Goal: Share content: Share content

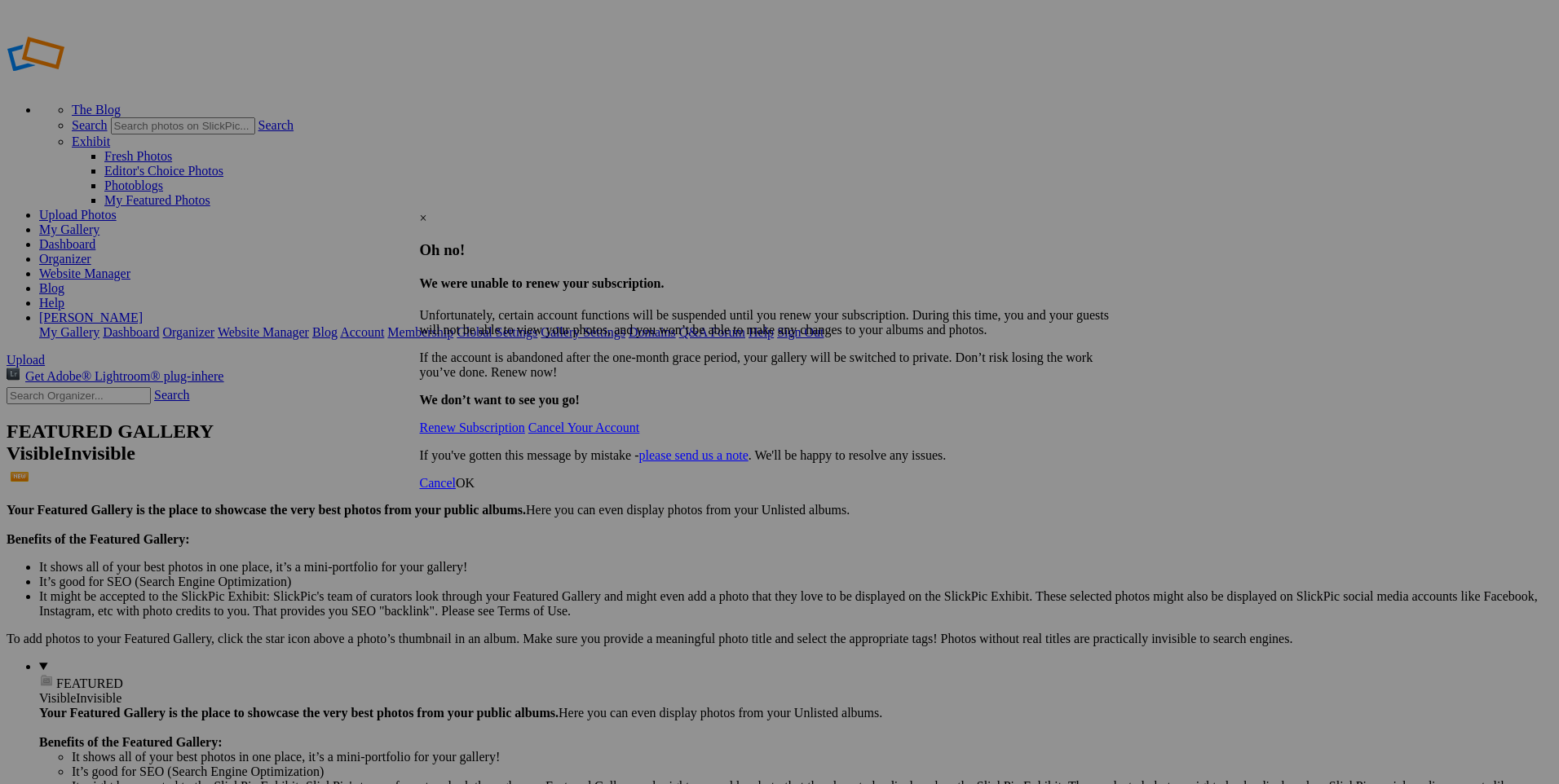
click at [1115, 211] on div "×" at bounding box center [774, 218] width 708 height 15
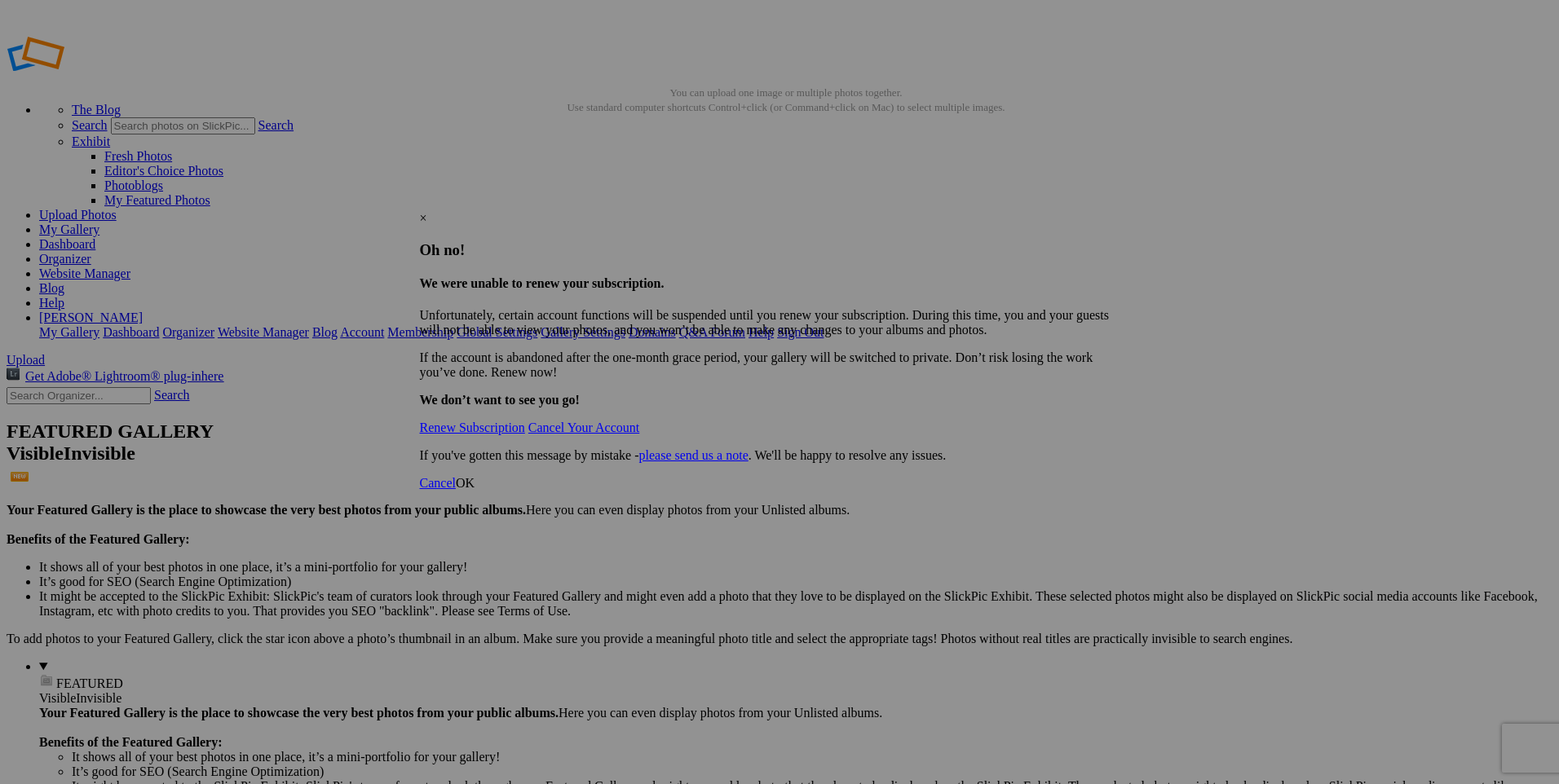
click at [1113, 211] on div "×" at bounding box center [774, 218] width 708 height 15
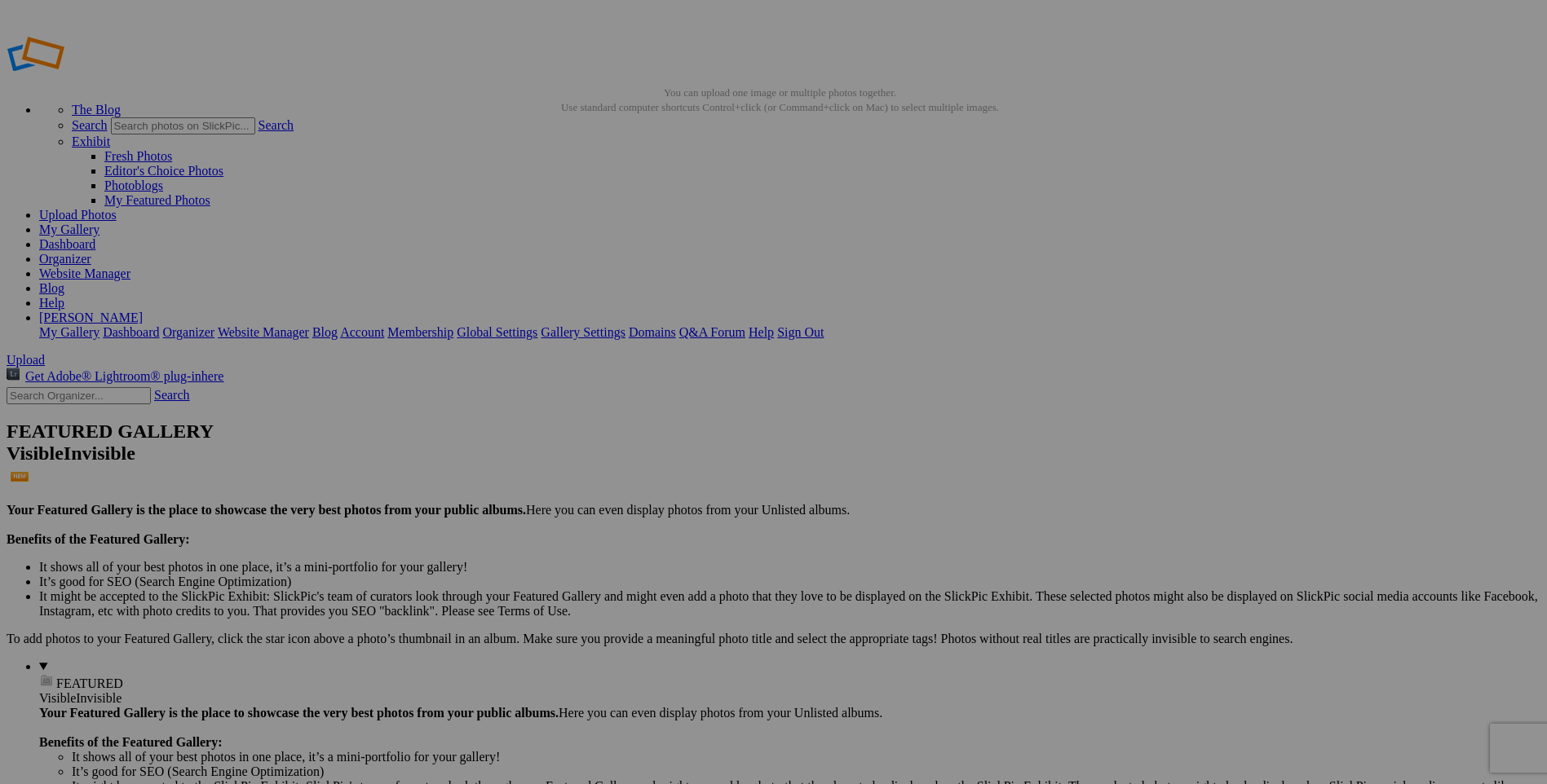
drag, startPoint x: 849, startPoint y: 510, endPoint x: 841, endPoint y: 504, distance: 10.0
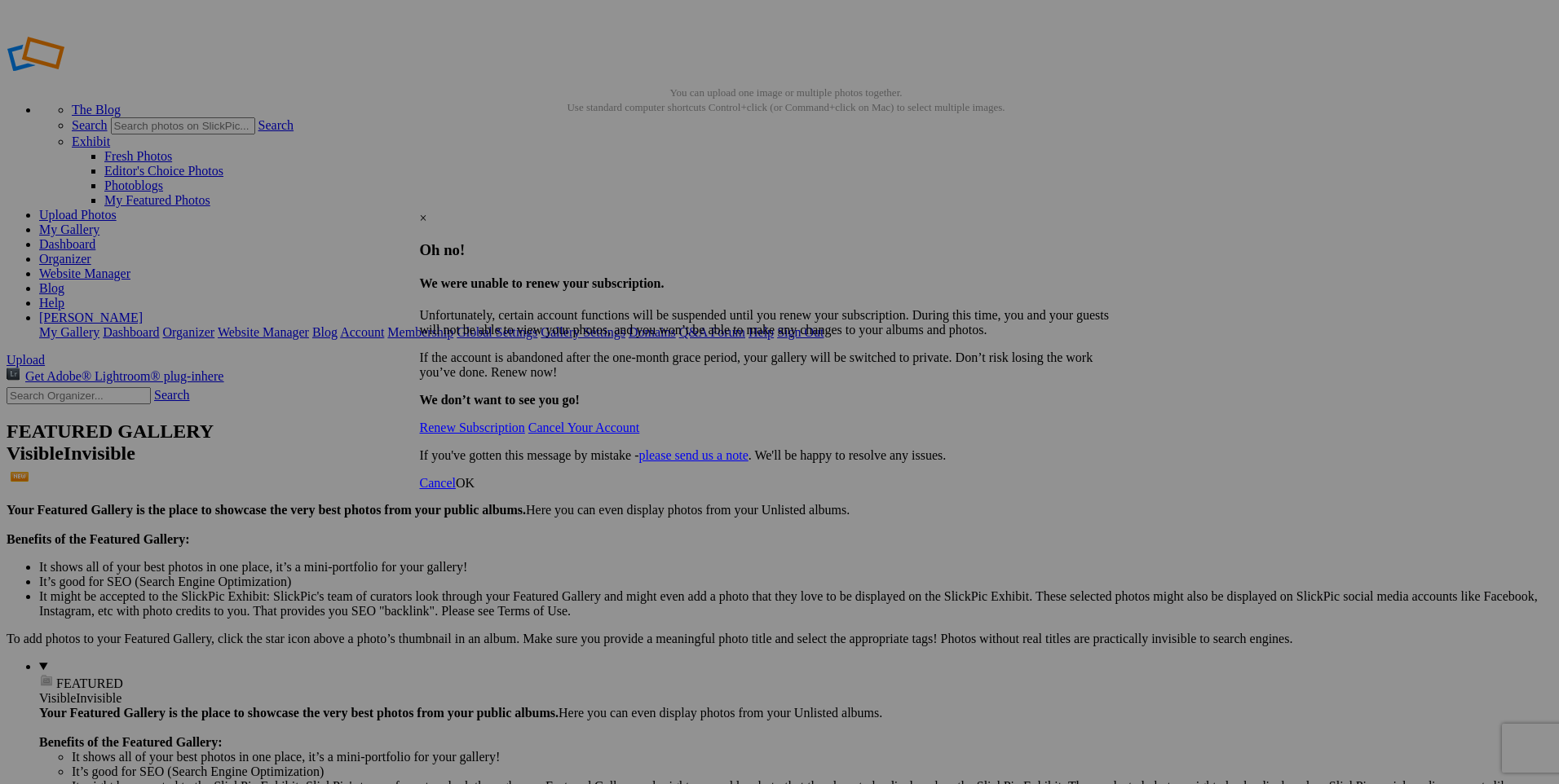
click at [1111, 211] on div "×" at bounding box center [774, 218] width 708 height 15
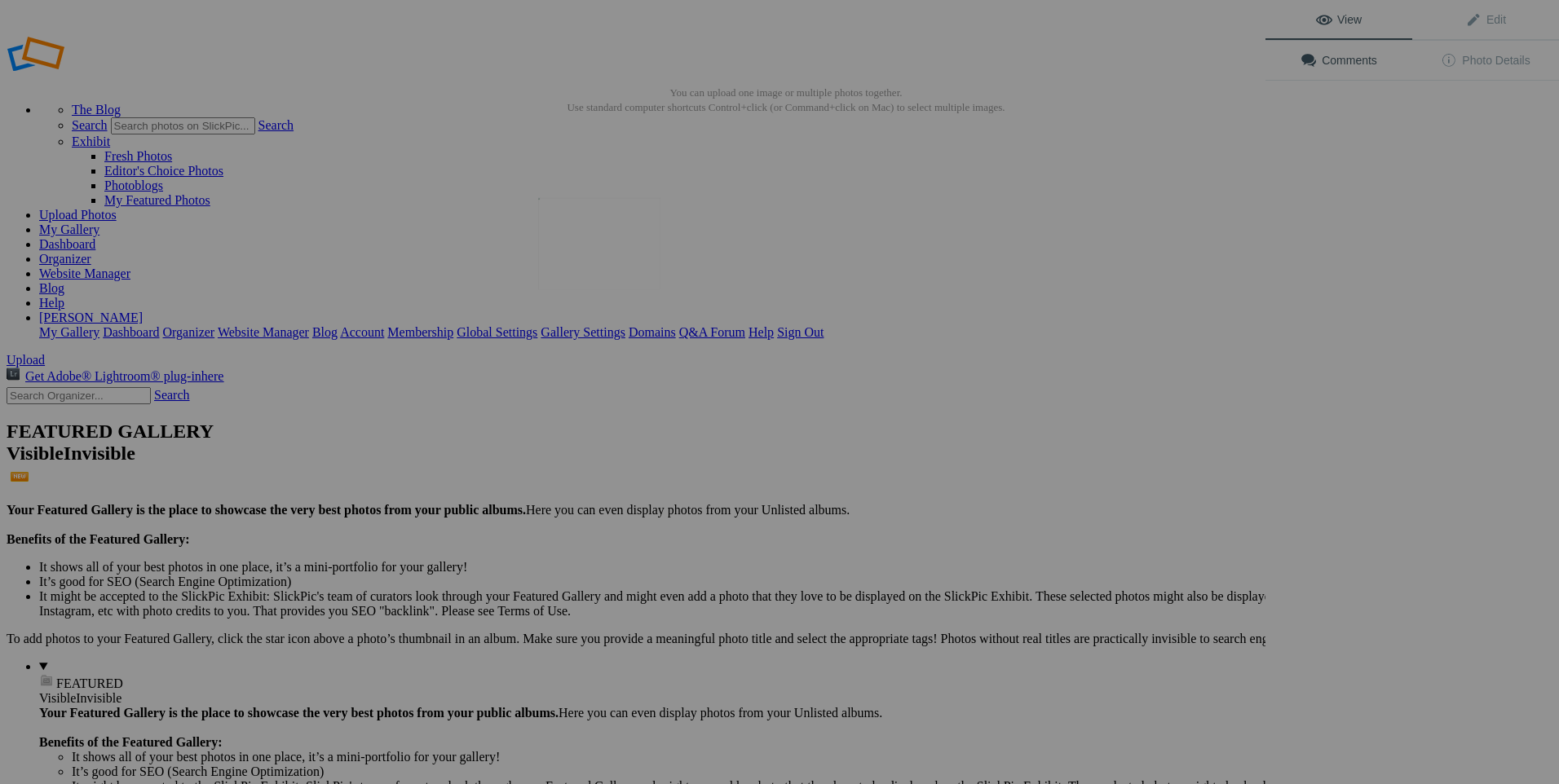
click at [595, 256] on img at bounding box center [599, 245] width 122 height 92
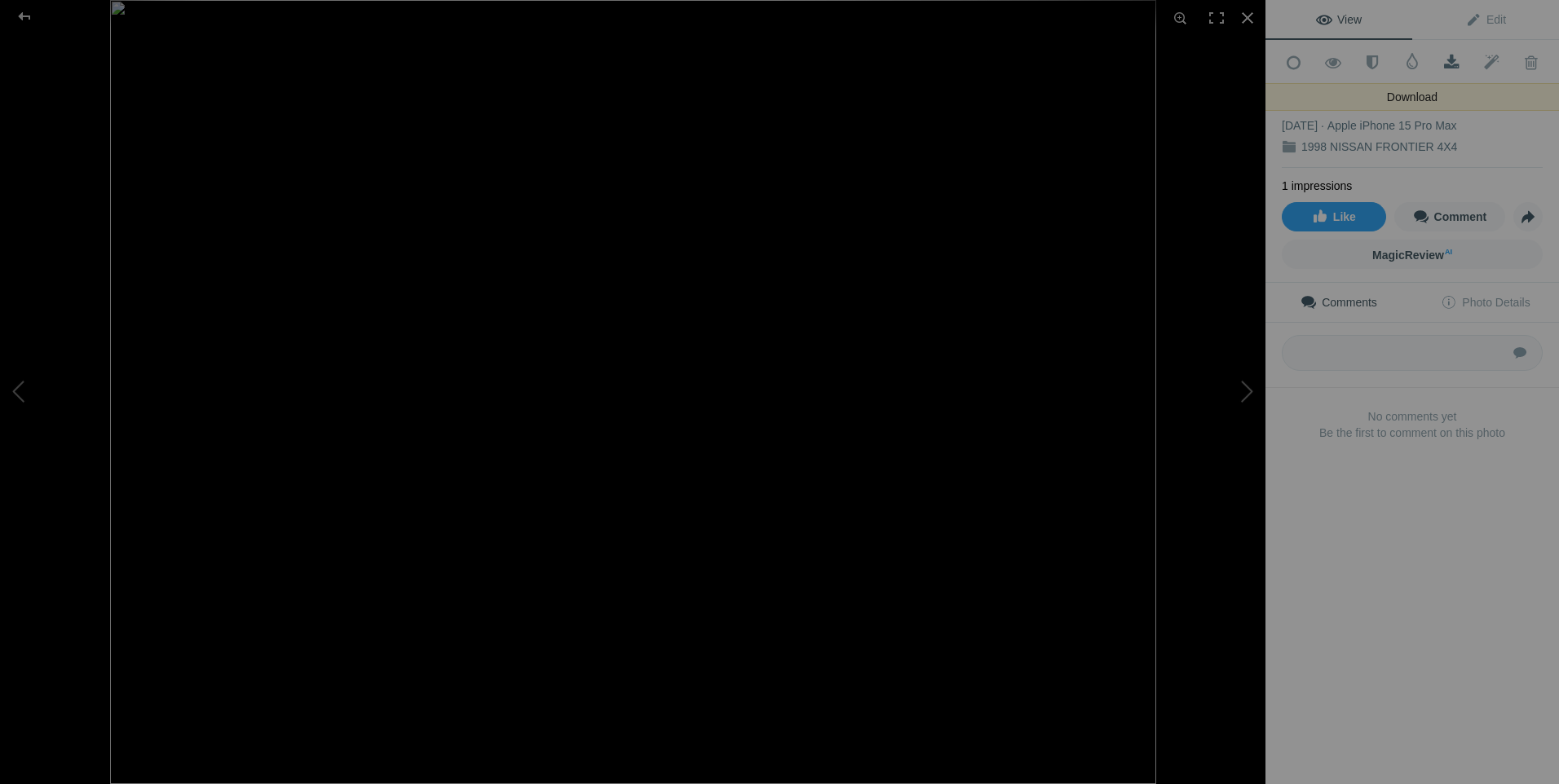
click at [1439, 61] on span at bounding box center [1452, 62] width 40 height 16
click at [1435, 57] on span at bounding box center [1452, 62] width 40 height 16
click at [1437, 58] on span at bounding box center [1452, 62] width 40 height 16
click at [1447, 56] on span at bounding box center [1452, 62] width 40 height 16
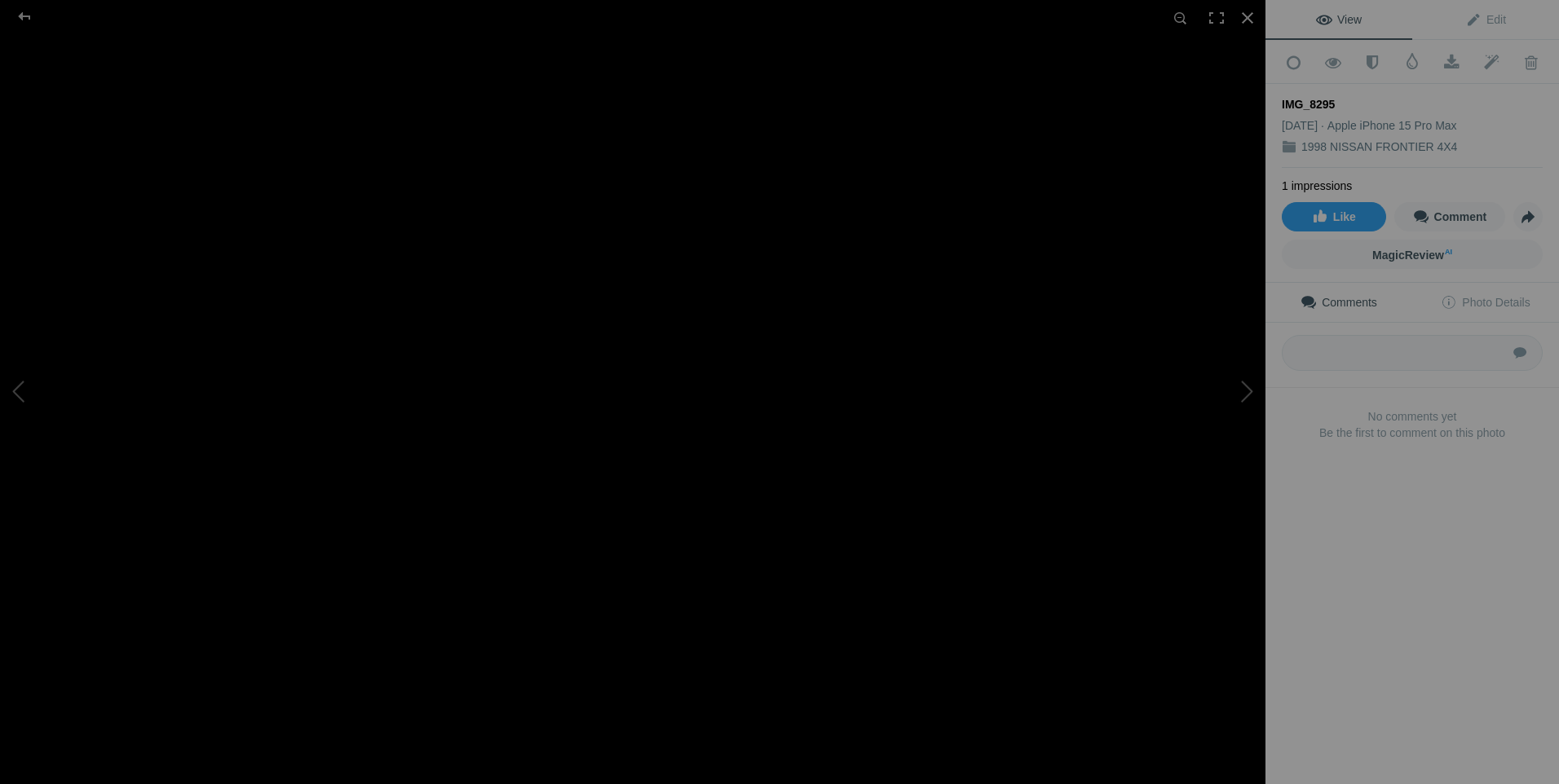
click at [566, 403] on img at bounding box center [679, 345] width 2726 height 2045
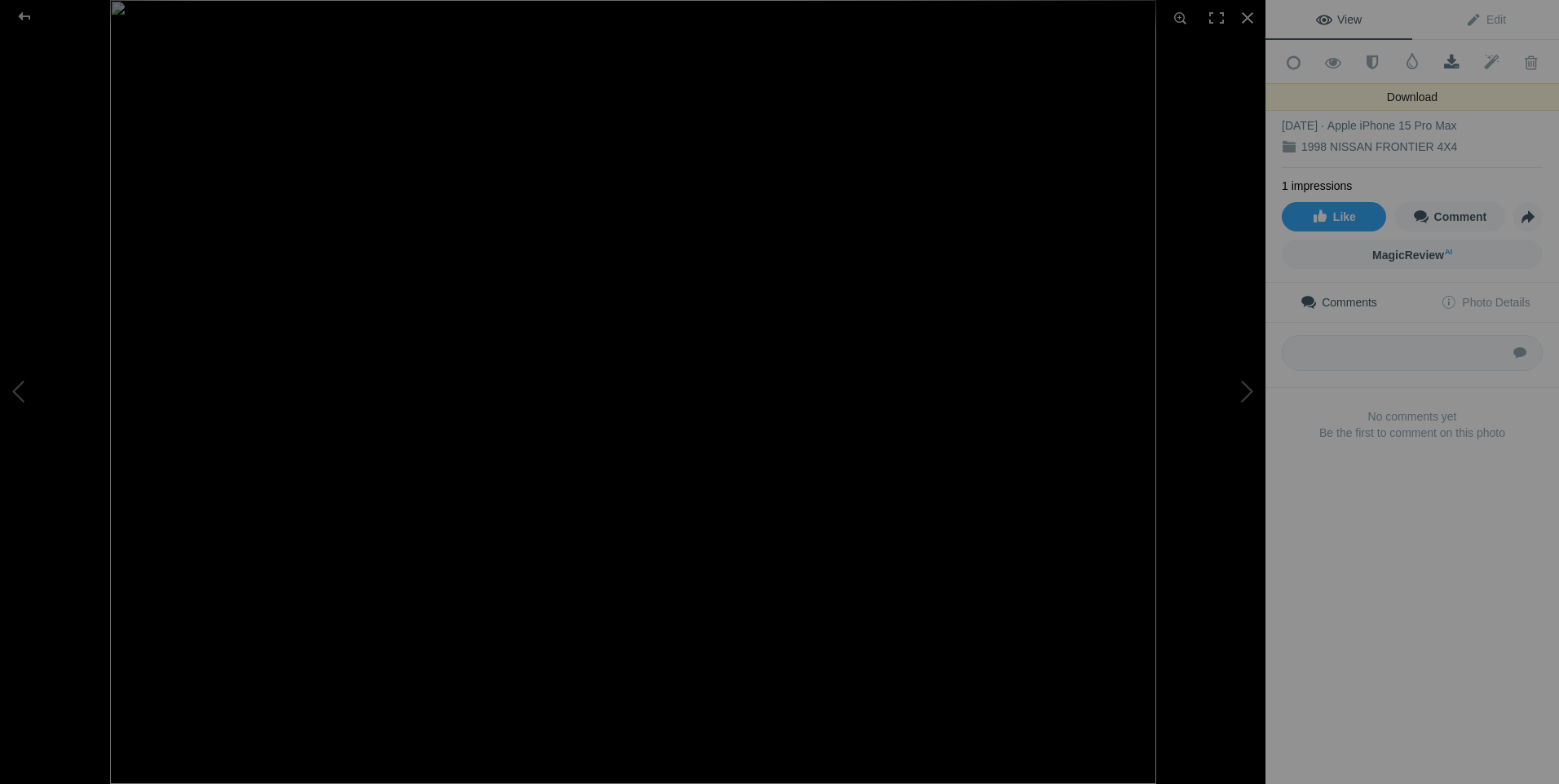
click at [1437, 55] on span at bounding box center [1452, 62] width 40 height 16
click at [1435, 69] on link "Download" at bounding box center [1452, 62] width 40 height 41
click at [1450, 64] on span at bounding box center [1452, 62] width 40 height 16
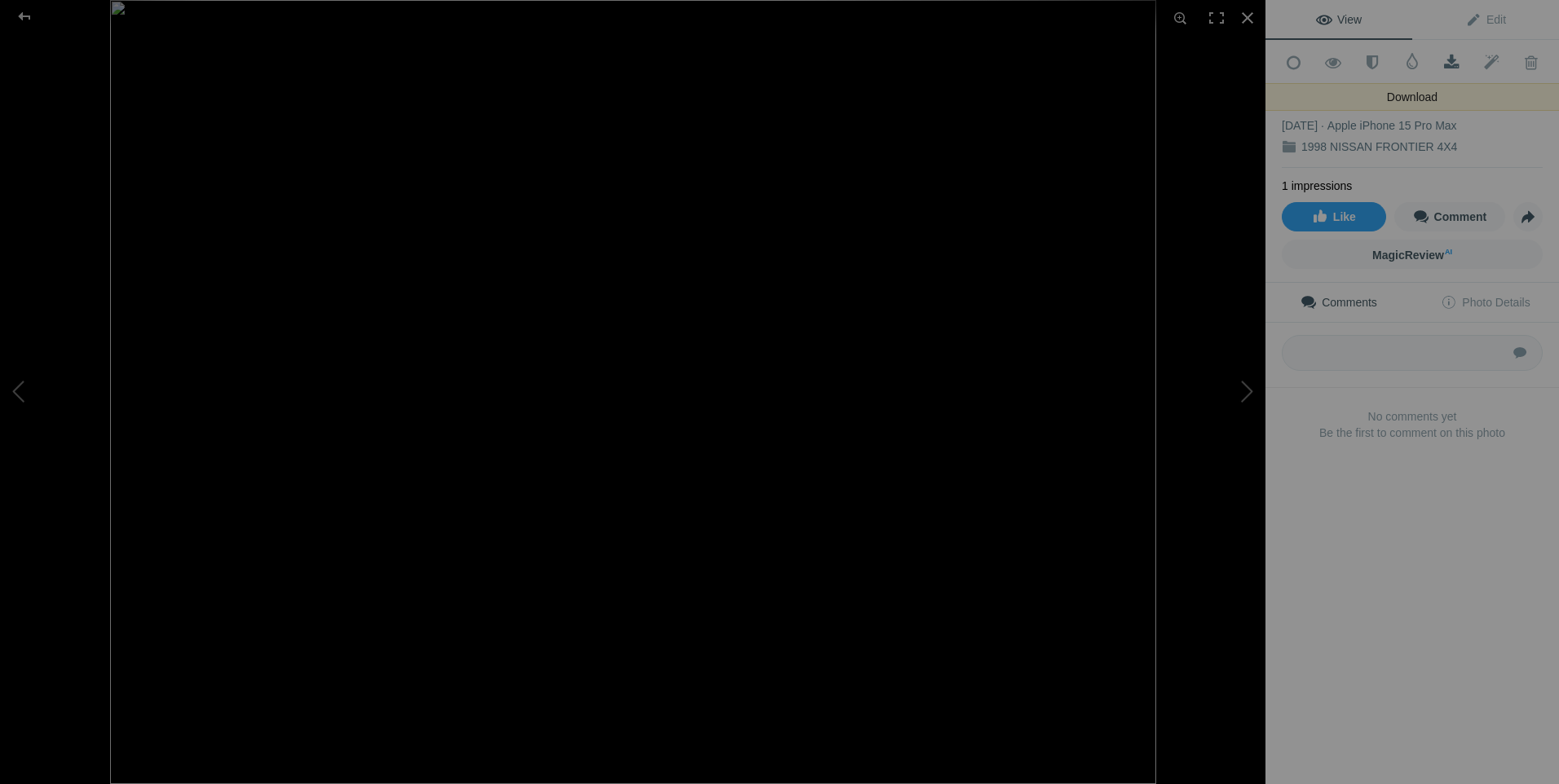
click at [1450, 64] on span at bounding box center [1452, 62] width 40 height 16
click at [1243, 18] on div at bounding box center [1248, 18] width 36 height 36
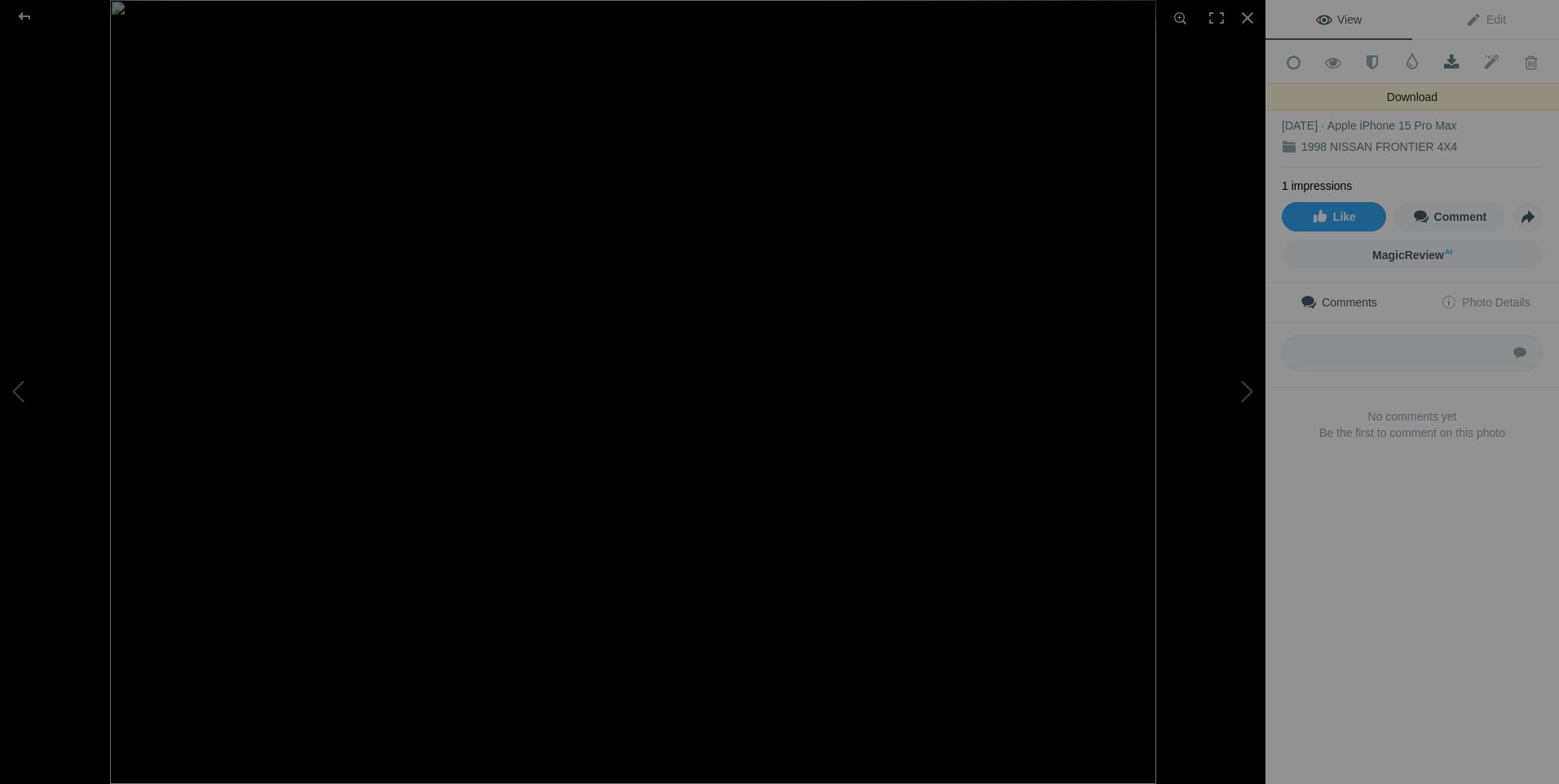
click at [1446, 56] on span at bounding box center [1452, 62] width 40 height 16
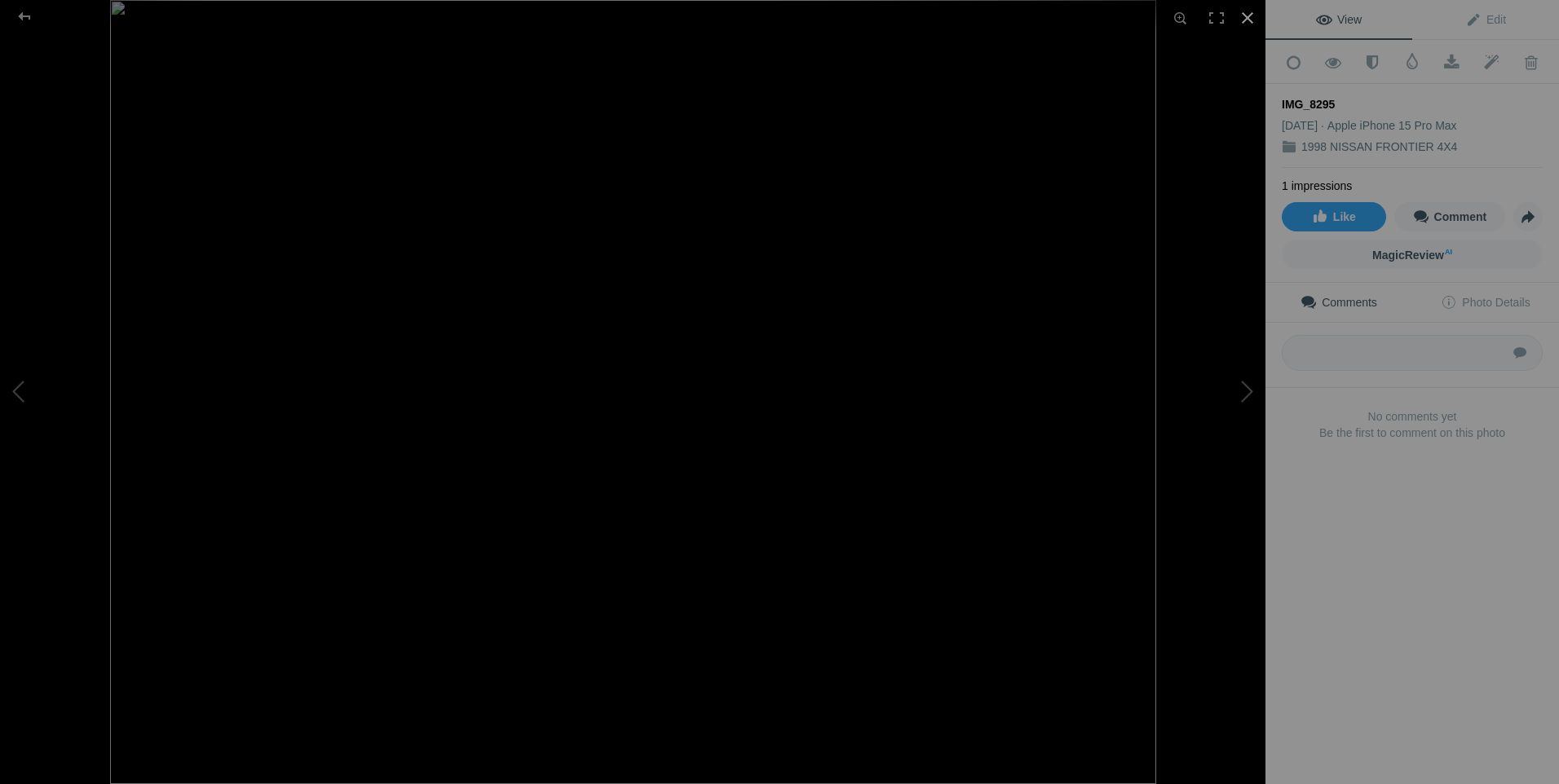
click at [1255, 16] on div at bounding box center [1248, 18] width 36 height 36
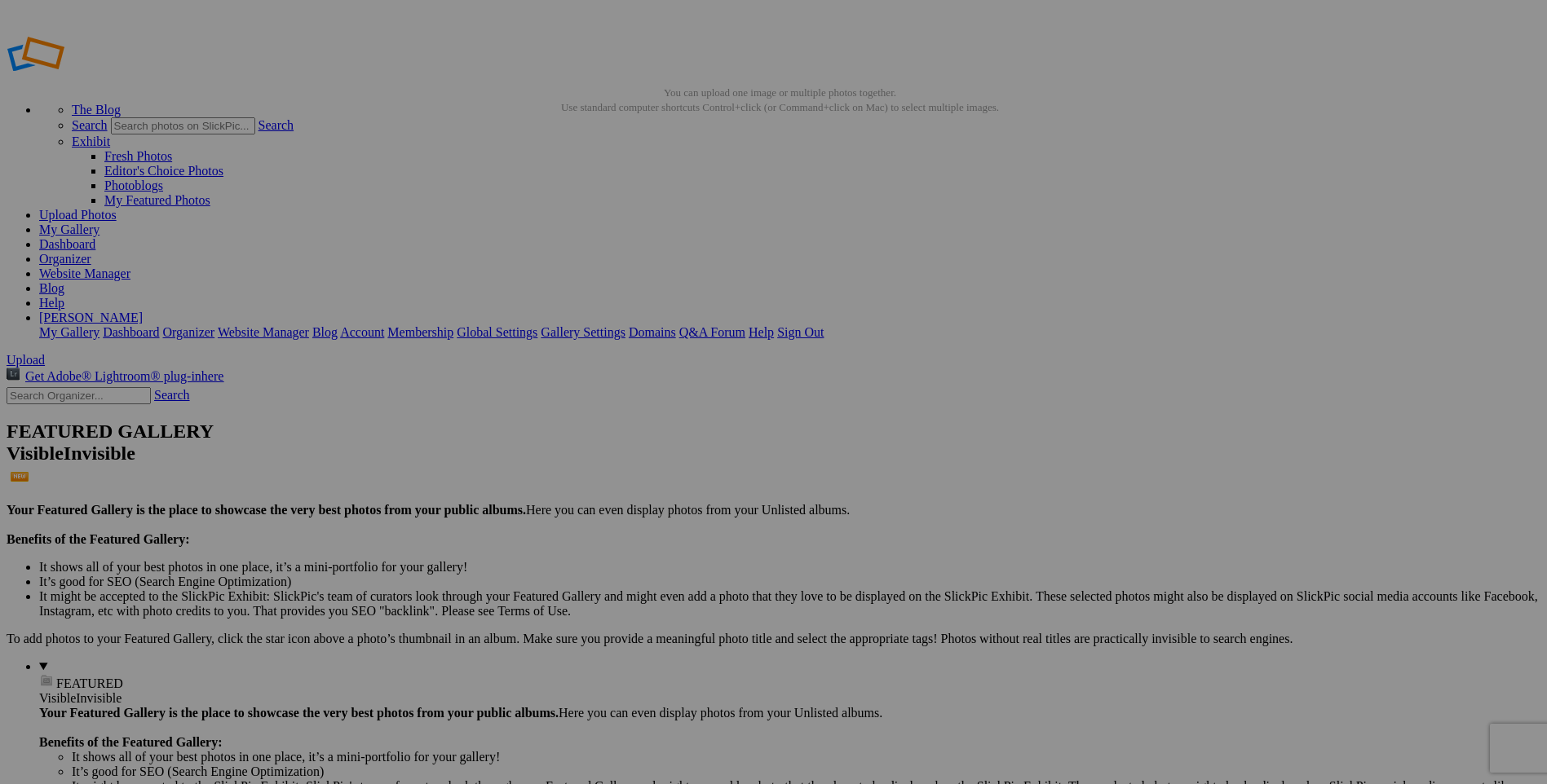
drag, startPoint x: 604, startPoint y: 238, endPoint x: 828, endPoint y: 224, distance: 224.4
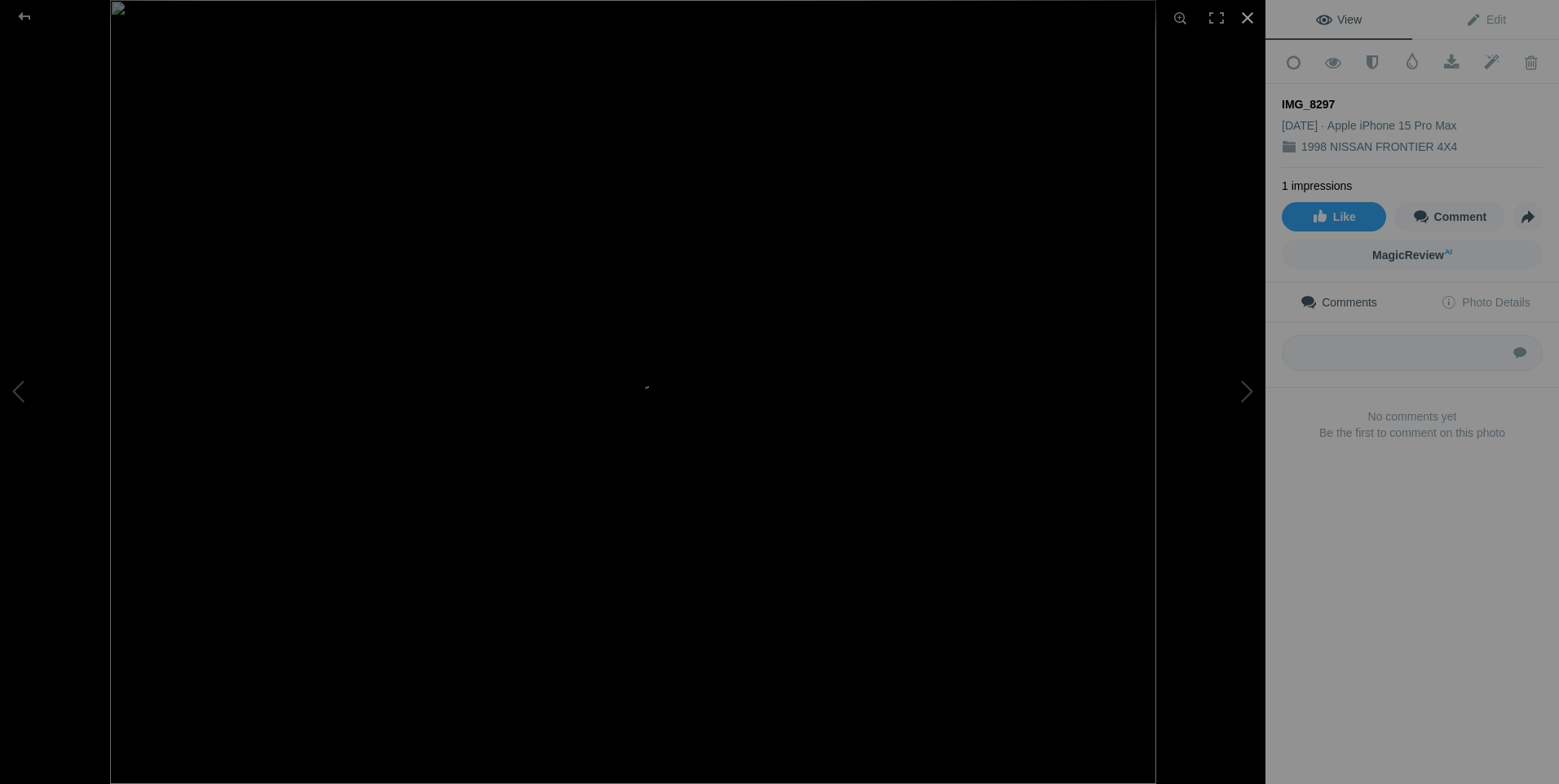
click at [1245, 13] on div at bounding box center [1248, 18] width 36 height 36
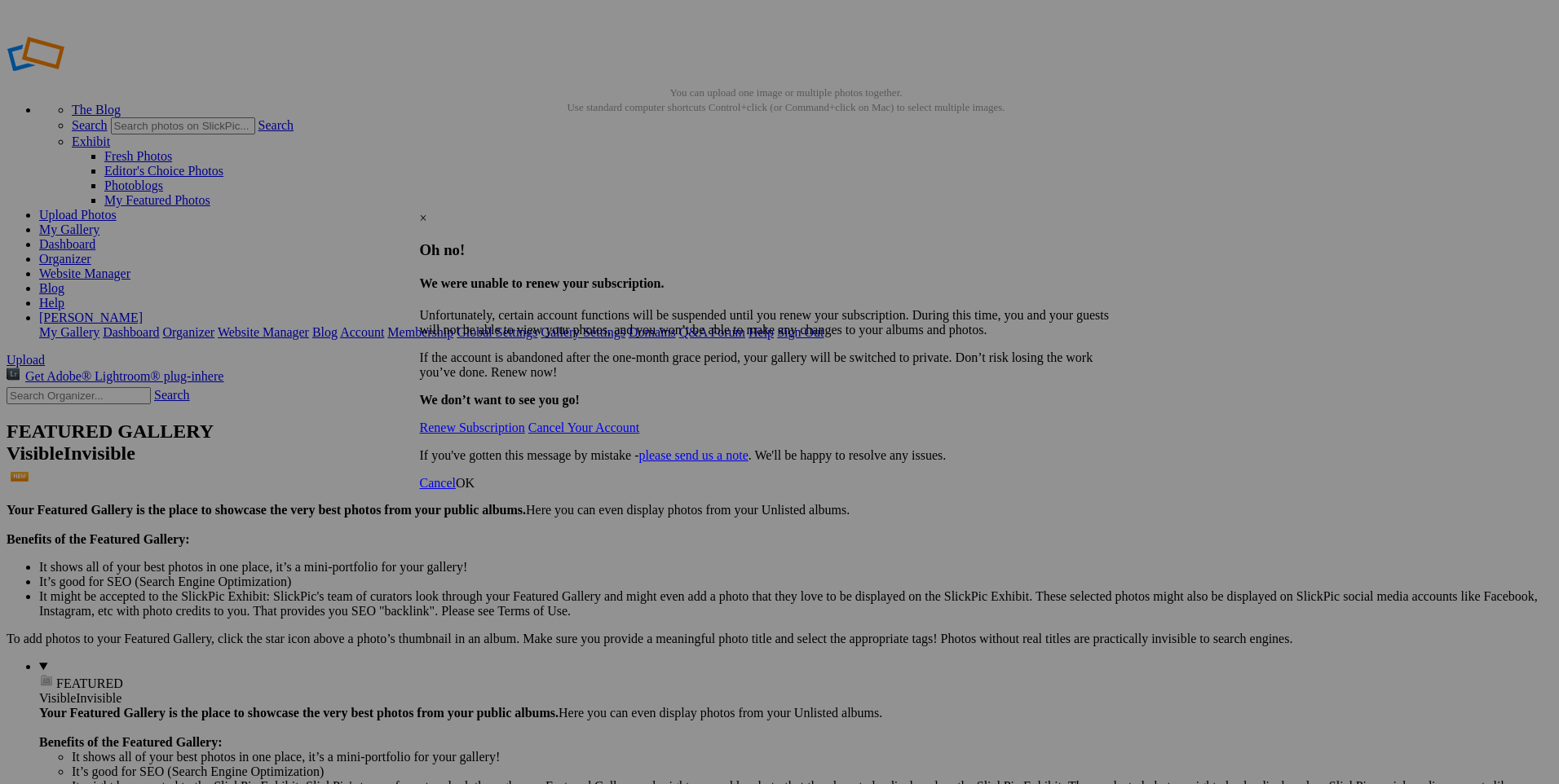
click at [1115, 211] on div "×" at bounding box center [774, 218] width 708 height 15
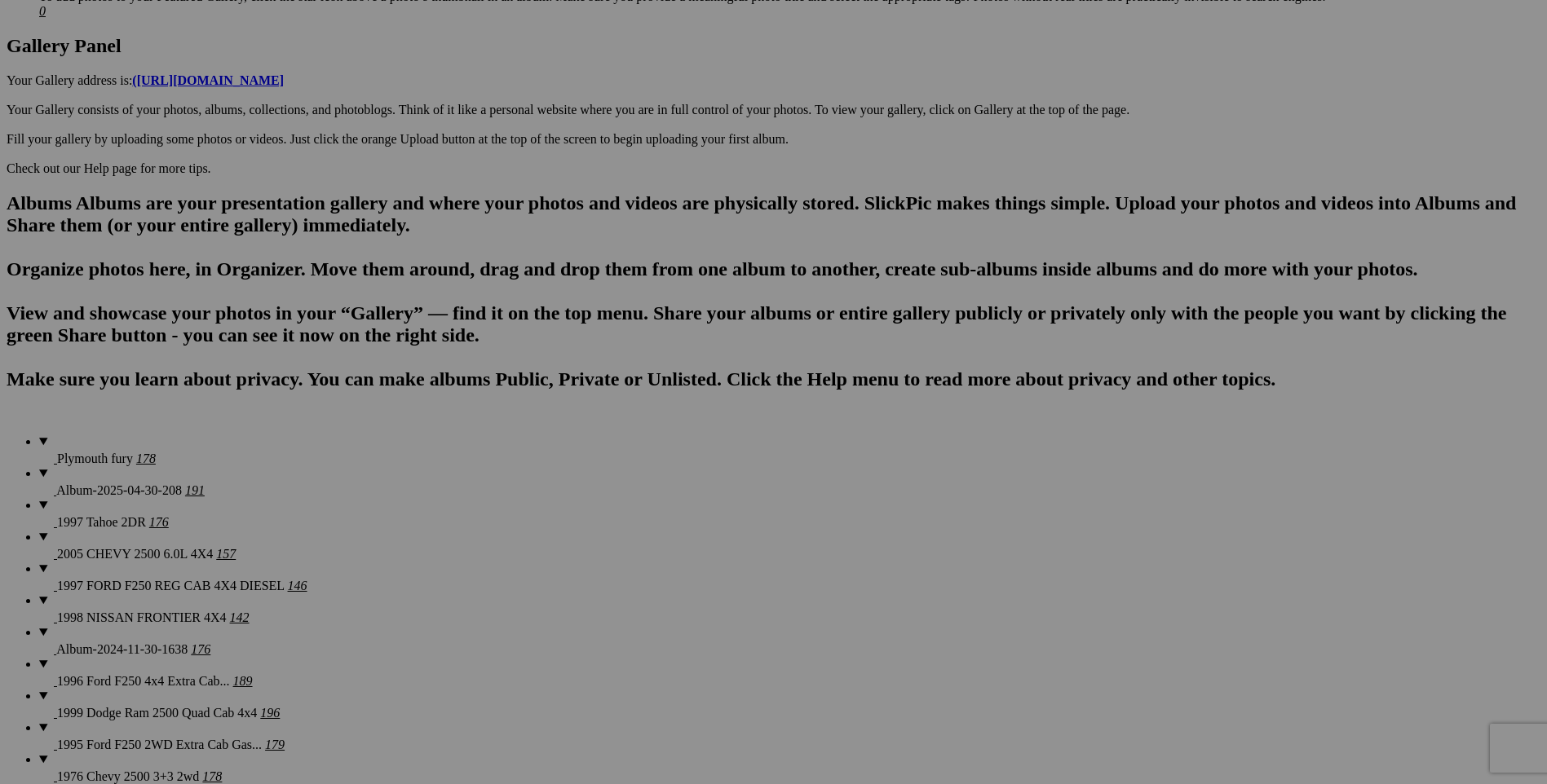
scroll to position [816, 0]
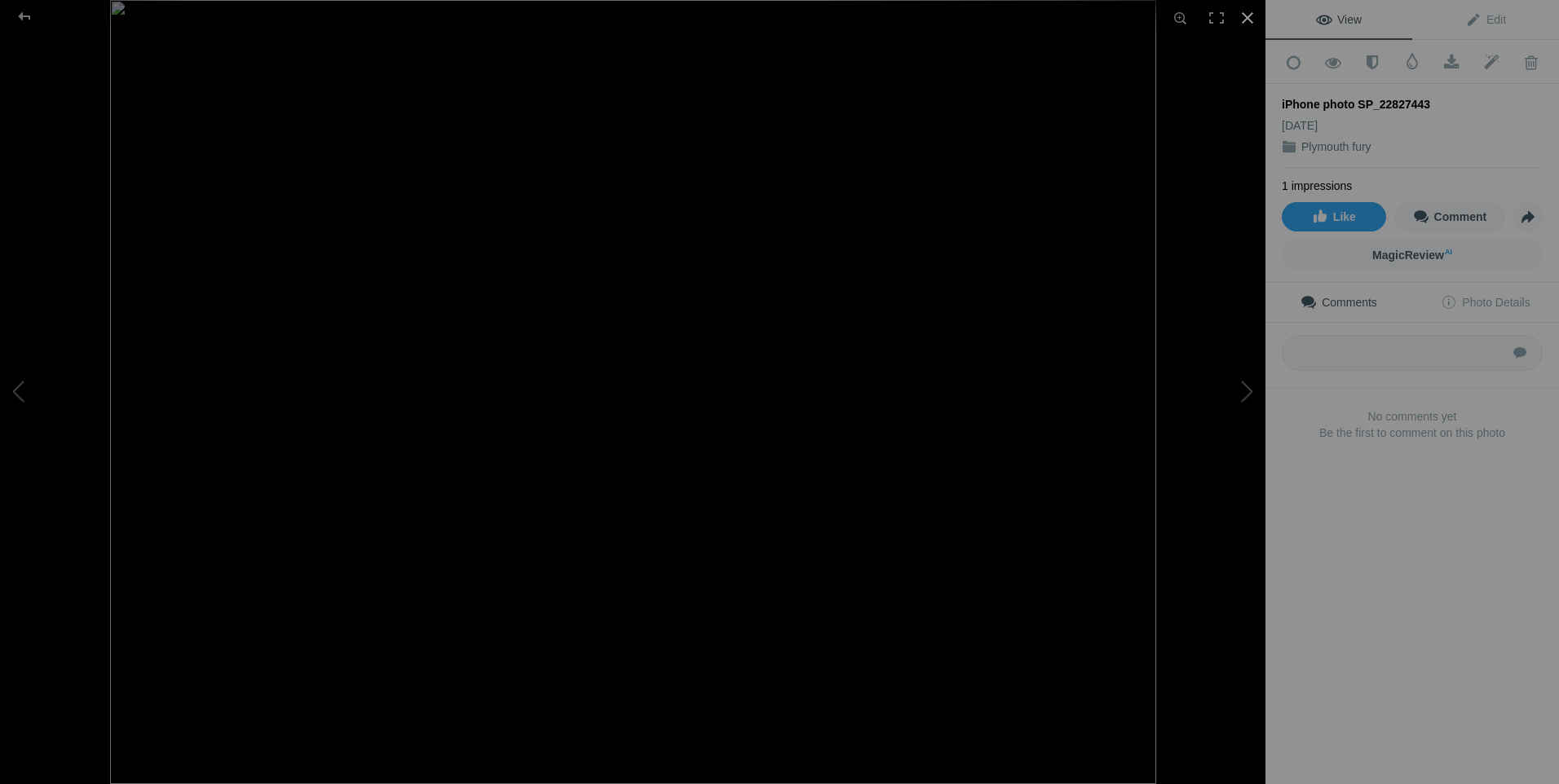
click at [1255, 15] on div at bounding box center [1248, 18] width 36 height 36
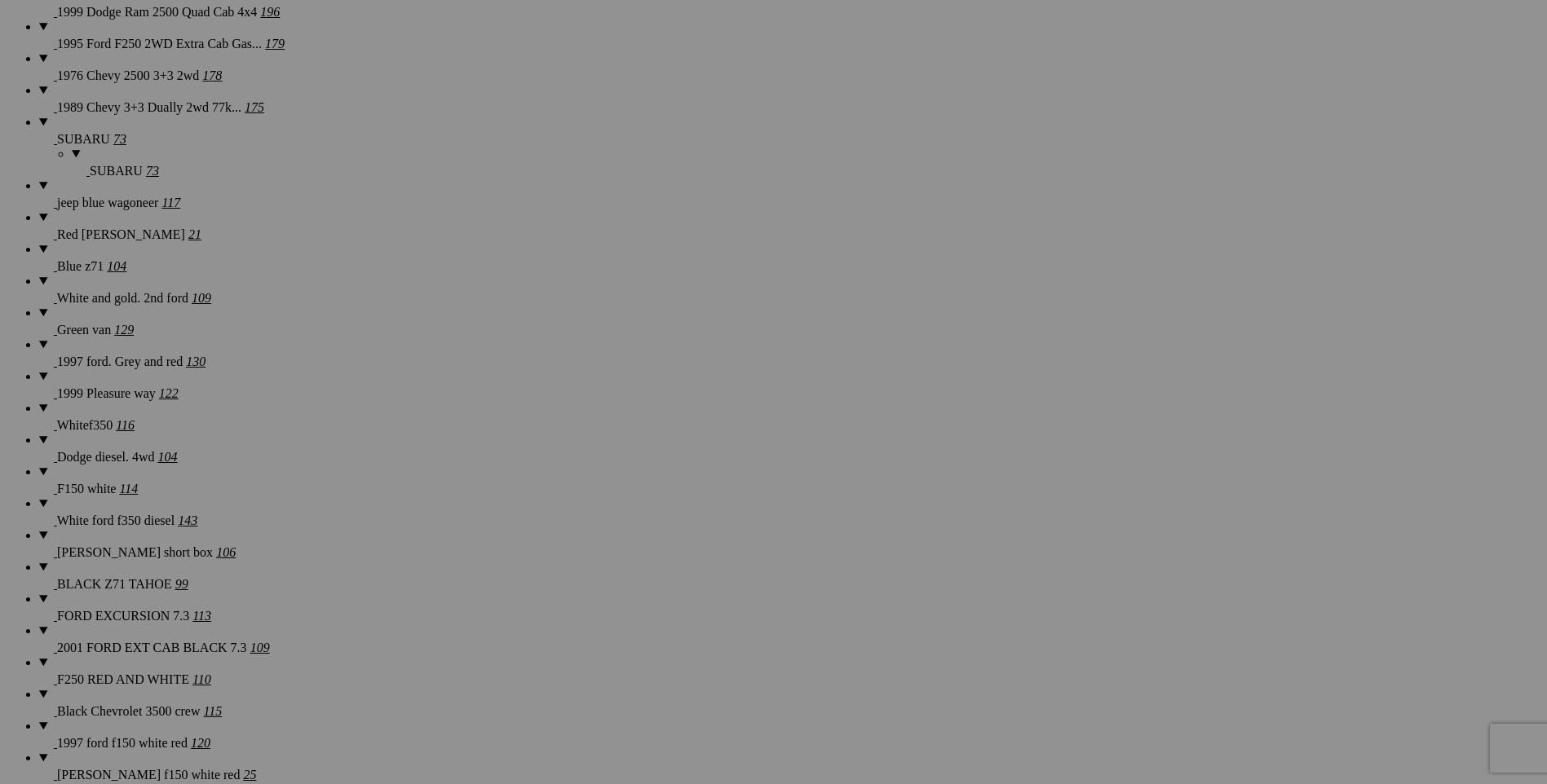
scroll to position [1712, 0]
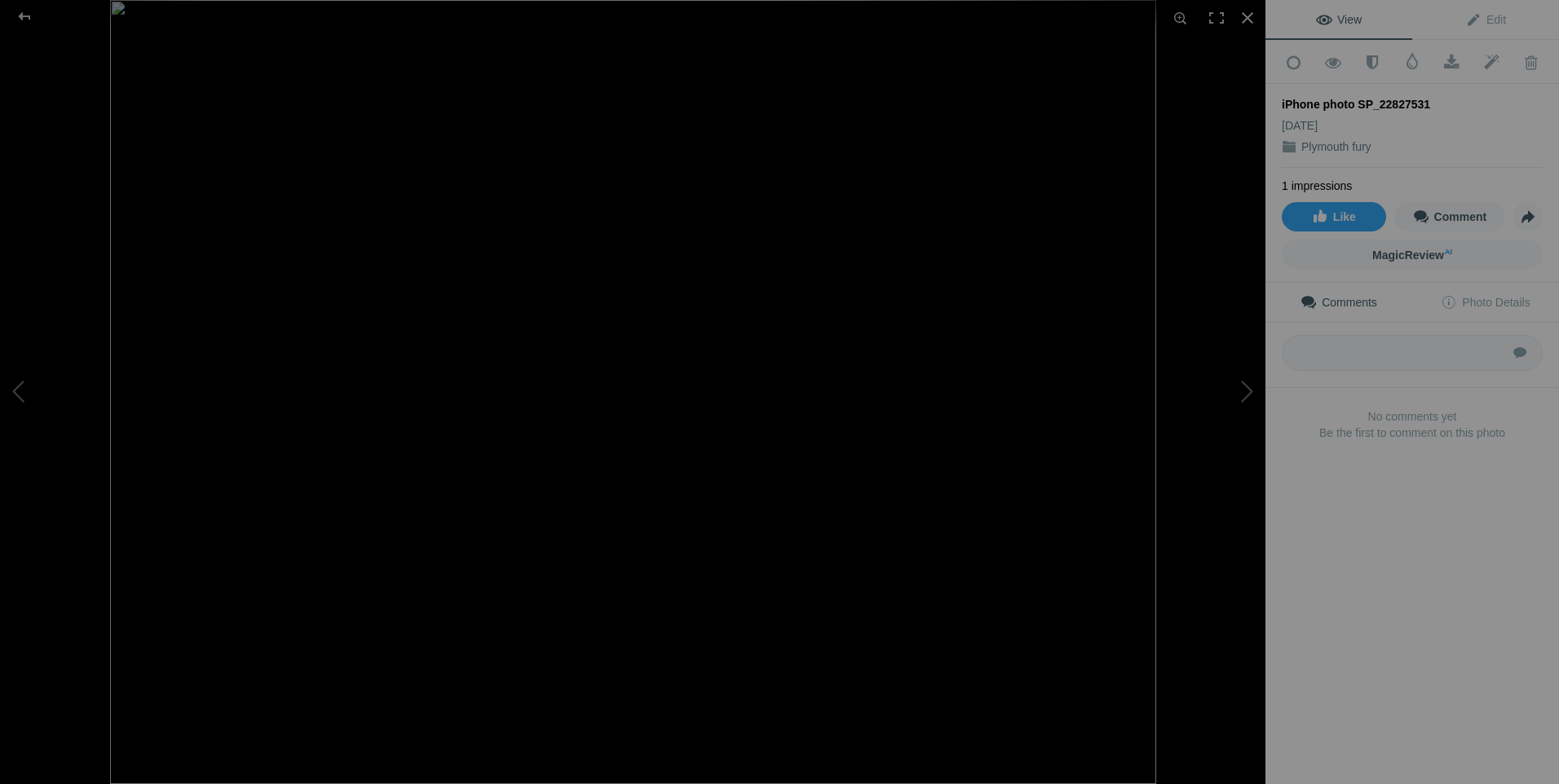
click at [648, 359] on img at bounding box center [634, 392] width 1047 height 784
click at [1241, 10] on div at bounding box center [1248, 18] width 36 height 36
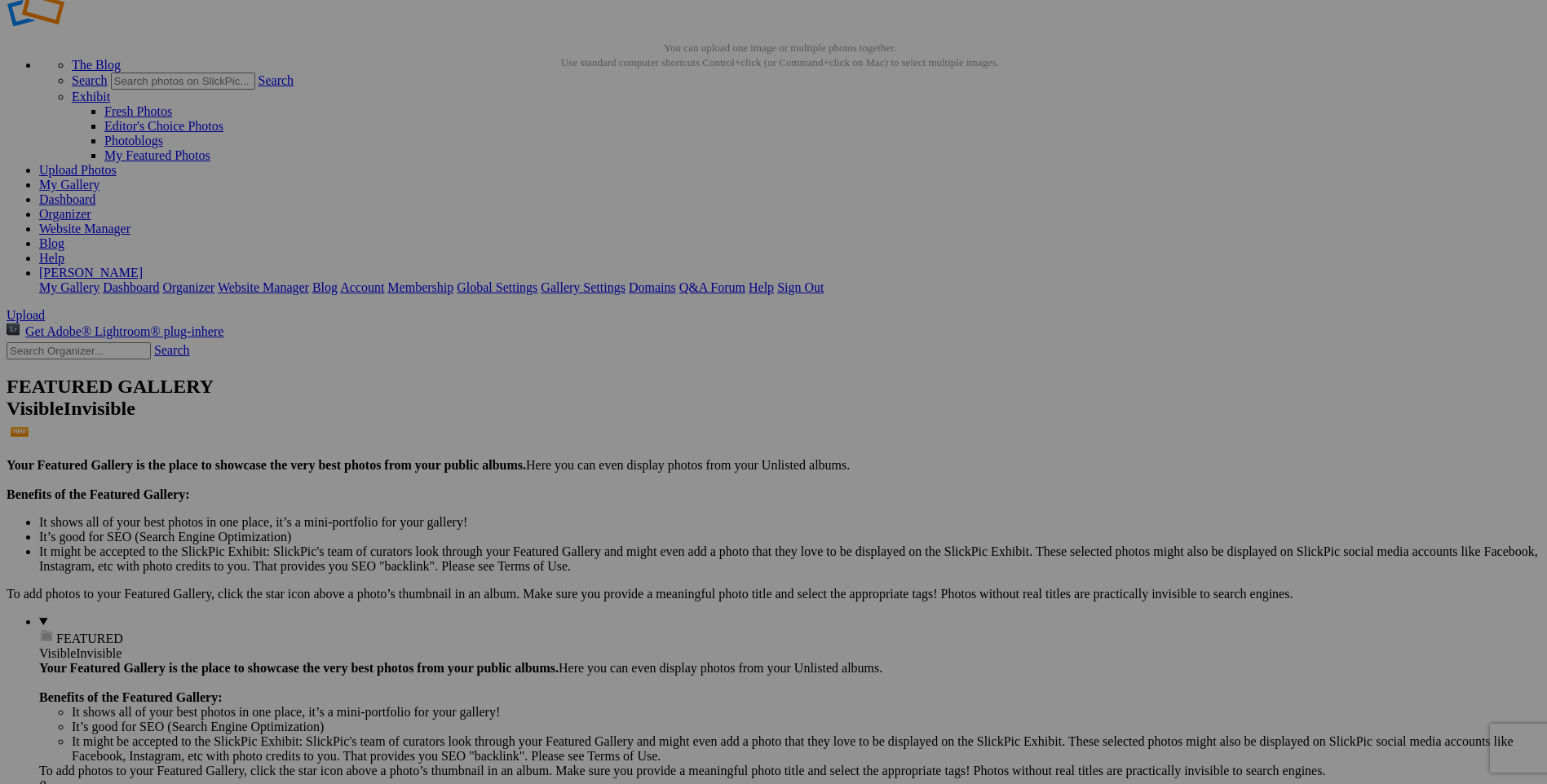
scroll to position [0, 0]
